Goal: Task Accomplishment & Management: Use online tool/utility

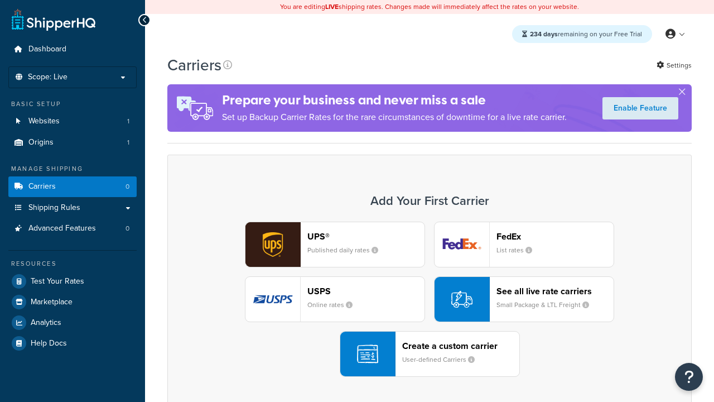
click at [430, 354] on div "Create a custom carrier User-defined Carriers" at bounding box center [460, 353] width 117 height 27
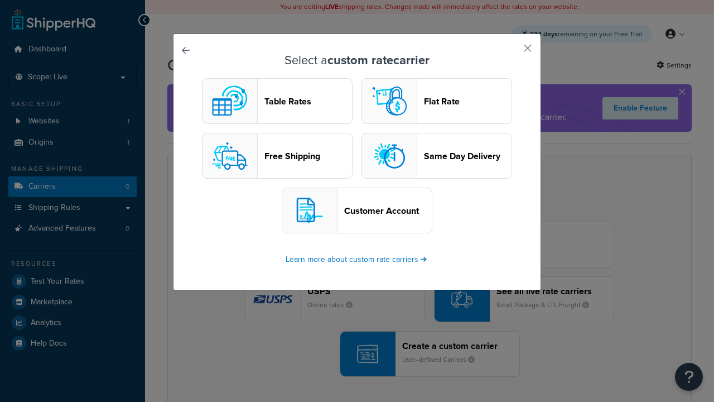
click at [277, 101] on header "Table Rates" at bounding box center [309, 101] width 88 height 11
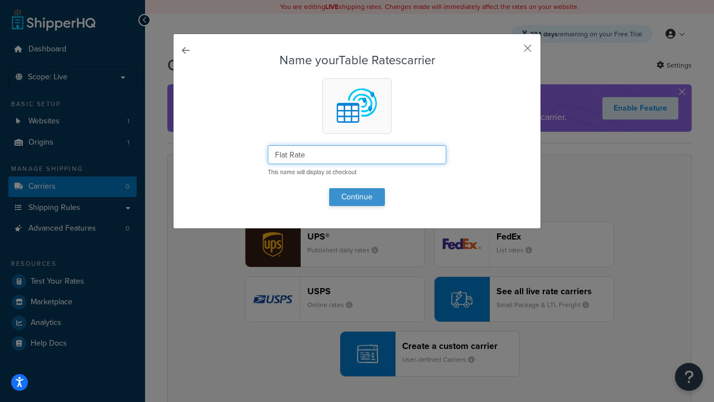
type input "Flat Rate"
click at [357, 196] on button "Continue" at bounding box center [357, 197] width 56 height 18
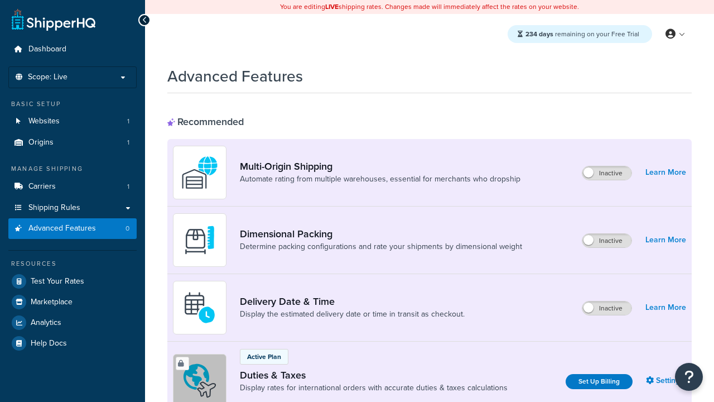
scroll to position [362, 0]
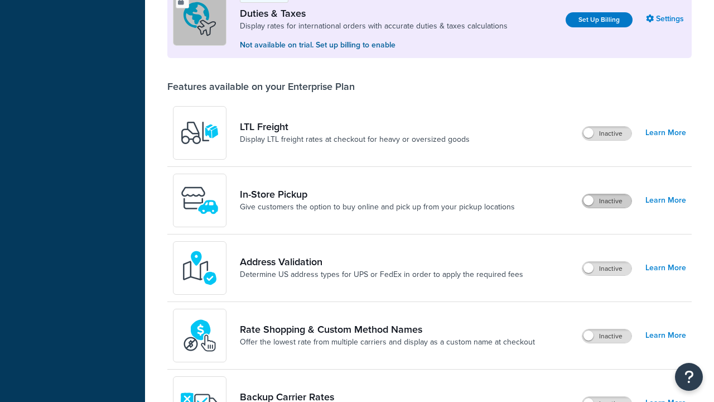
click at [608, 201] on label "Inactive" at bounding box center [607, 200] width 49 height 13
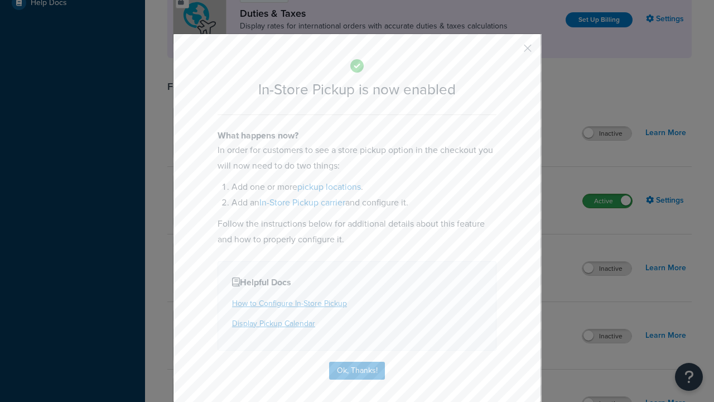
scroll to position [0, 0]
click at [511, 52] on button "button" at bounding box center [511, 52] width 3 height 3
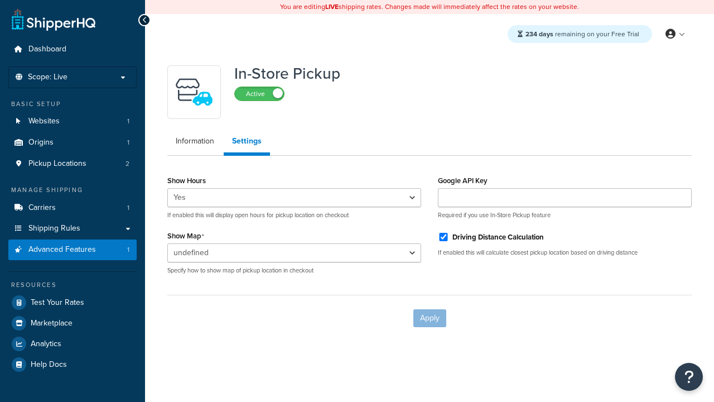
select select "inline"
checkbox input "true"
